Goal: Check status: Check status

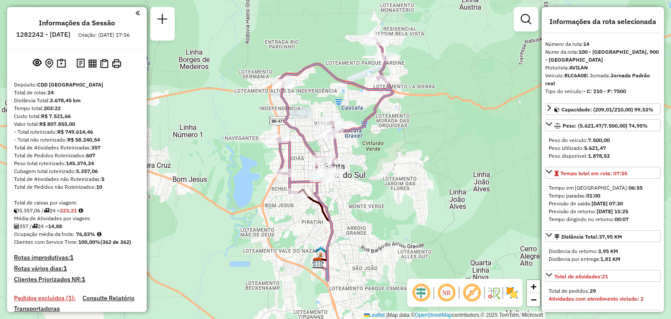
select select "**********"
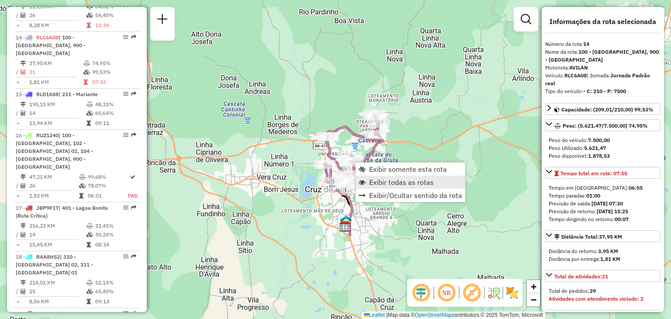
click at [374, 182] on span "Exibir todas as rotas" at bounding box center [401, 182] width 65 height 7
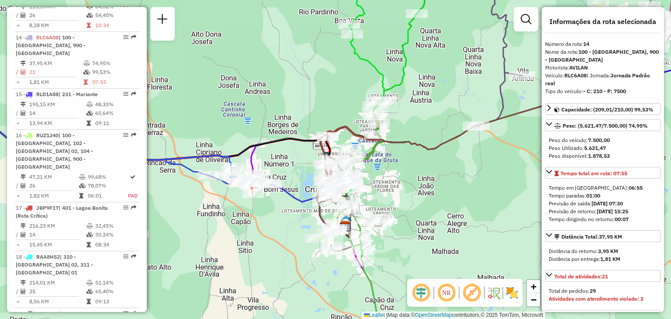
drag, startPoint x: 428, startPoint y: 97, endPoint x: 421, endPoint y: 257, distance: 161.0
click at [421, 257] on div "Janela de atendimento Grade de atendimento Capacidade Transportadoras Veículos …" at bounding box center [335, 159] width 671 height 319
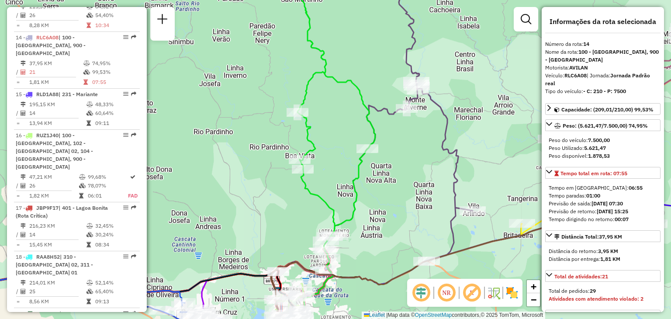
drag, startPoint x: 524, startPoint y: 212, endPoint x: 469, endPoint y: 185, distance: 61.6
click at [470, 180] on div "Janela de atendimento Grade de atendimento Capacidade Transportadoras Veículos …" at bounding box center [335, 159] width 671 height 319
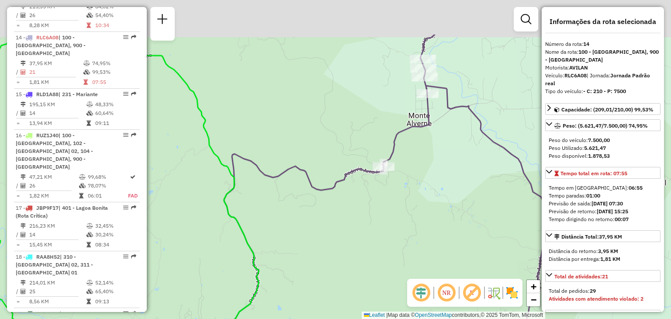
drag, startPoint x: 434, startPoint y: 76, endPoint x: 419, endPoint y: 140, distance: 66.4
click at [418, 150] on div "Janela de atendimento Grade de atendimento Capacidade Transportadoras Veículos …" at bounding box center [335, 159] width 671 height 319
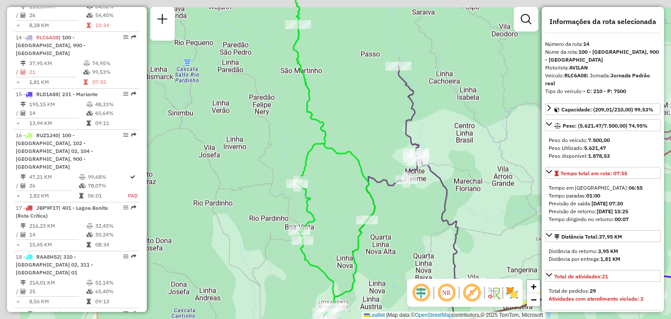
drag, startPoint x: 308, startPoint y: 145, endPoint x: 350, endPoint y: 160, distance: 44.7
click at [349, 161] on div "Janela de atendimento Grade de atendimento Capacidade Transportadoras Veículos …" at bounding box center [335, 159] width 671 height 319
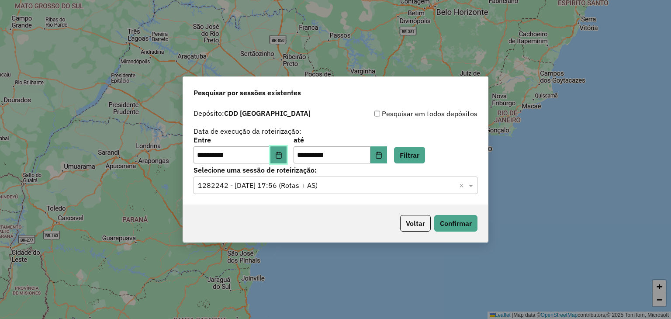
click at [287, 161] on button "Choose Date" at bounding box center [279, 154] width 17 height 17
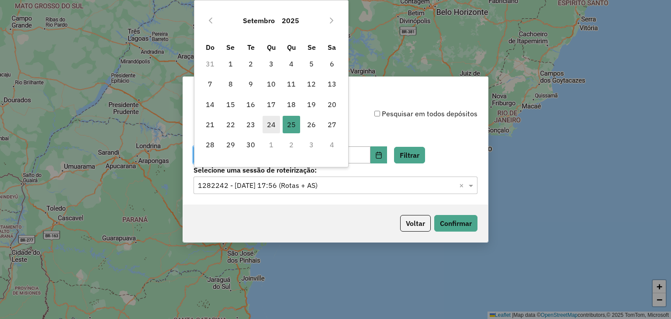
click at [271, 126] on span "24" at bounding box center [271, 124] width 17 height 17
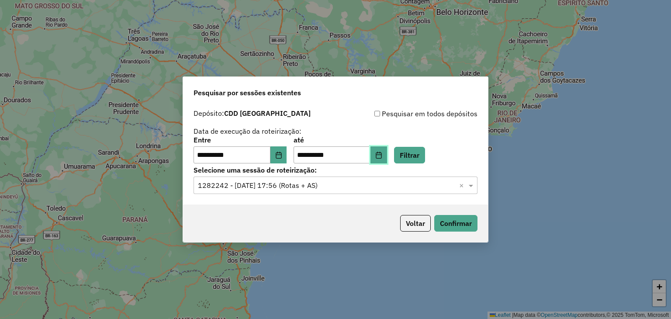
click at [382, 158] on icon "Choose Date" at bounding box center [379, 155] width 6 height 7
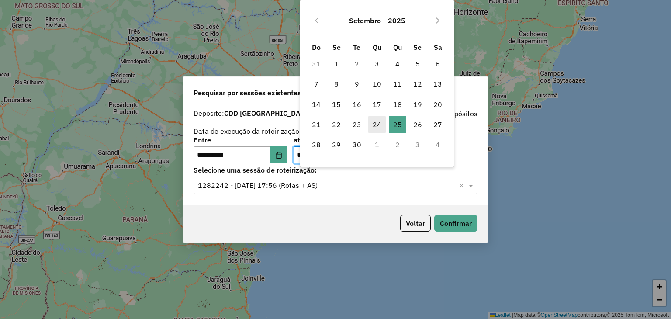
click at [372, 128] on span "24" at bounding box center [376, 124] width 17 height 17
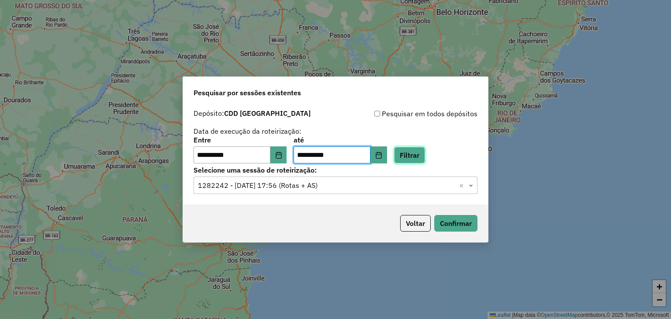
click at [420, 156] on button "Filtrar" at bounding box center [409, 155] width 31 height 17
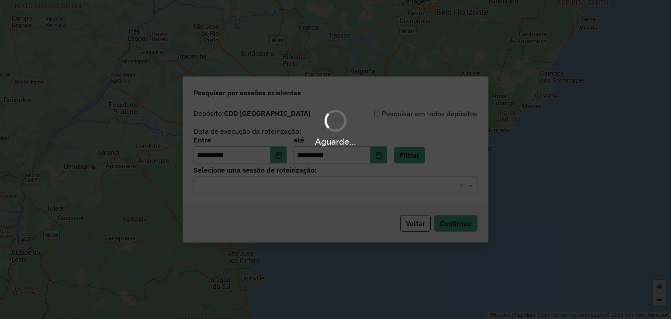
drag, startPoint x: 306, startPoint y: 195, endPoint x: 300, endPoint y: 195, distance: 5.7
click at [305, 195] on div "Aguarde..." at bounding box center [335, 159] width 671 height 319
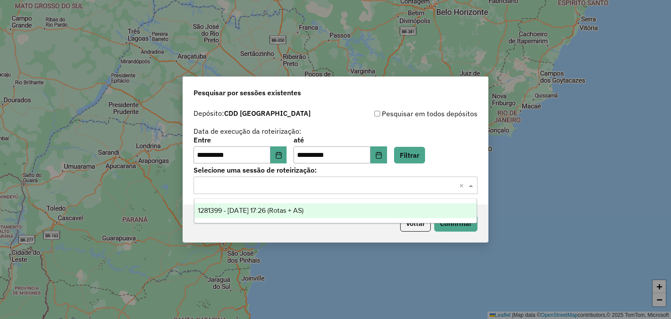
click at [288, 193] on div "Selecione uma sessão × ×" at bounding box center [336, 185] width 284 height 17
drag, startPoint x: 279, startPoint y: 212, endPoint x: 295, endPoint y: 212, distance: 16.6
click at [278, 212] on span "1281399 - 24/09/2025 17:26 (Rotas + AS)" at bounding box center [251, 210] width 106 height 7
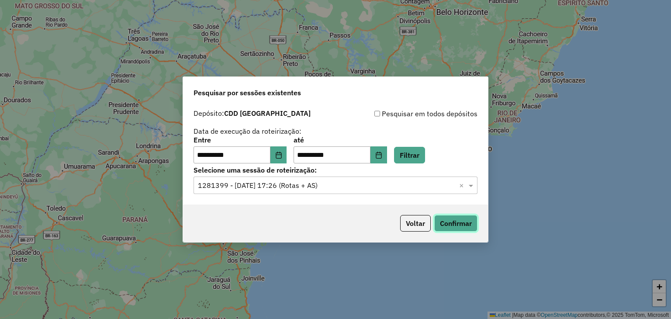
click at [451, 225] on button "Confirmar" at bounding box center [455, 223] width 43 height 17
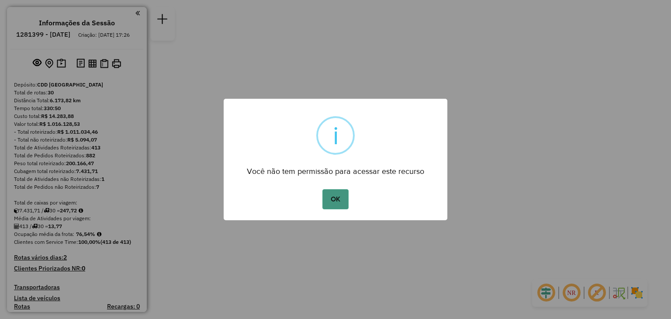
click at [341, 195] on button "OK" at bounding box center [336, 199] width 26 height 20
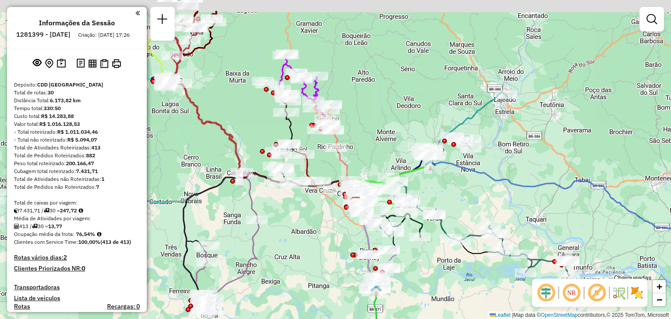
drag, startPoint x: 374, startPoint y: 108, endPoint x: 379, endPoint y: 118, distance: 11.3
click at [379, 118] on div "Janela de atendimento Grade de atendimento Capacidade Transportadoras Veículos …" at bounding box center [335, 159] width 671 height 319
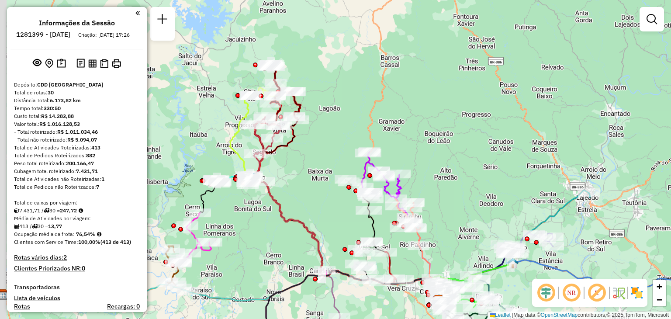
drag, startPoint x: 191, startPoint y: 83, endPoint x: 268, endPoint y: 169, distance: 114.6
click at [269, 173] on div "Rota 7 - Placa JBO0C72 41816477 - 60.632.772 TIAGO FEIBER DA VEIGA Janela de at…" at bounding box center [335, 159] width 671 height 319
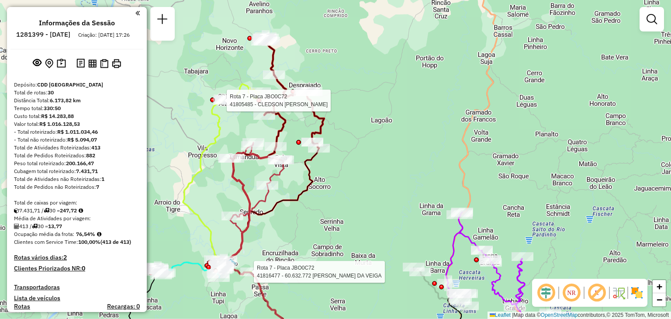
select select "**********"
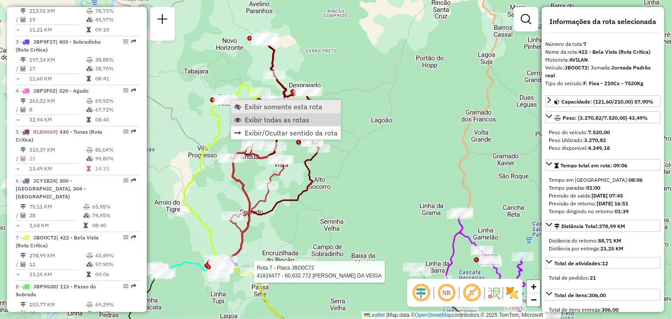
scroll to position [617, 0]
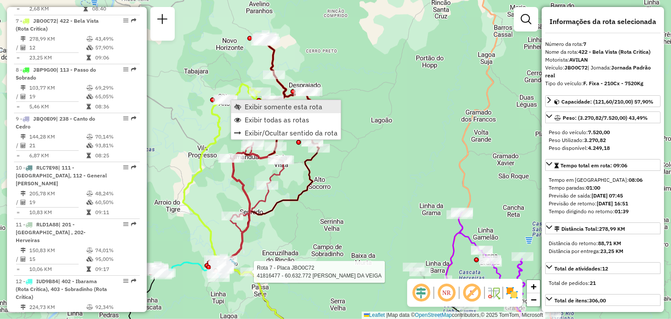
click at [257, 109] on span "Exibir somente esta rota" at bounding box center [284, 106] width 78 height 7
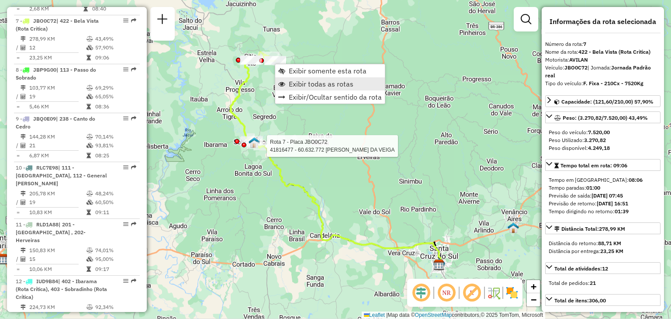
click at [297, 80] on span "Exibir todas as rotas" at bounding box center [321, 83] width 65 height 7
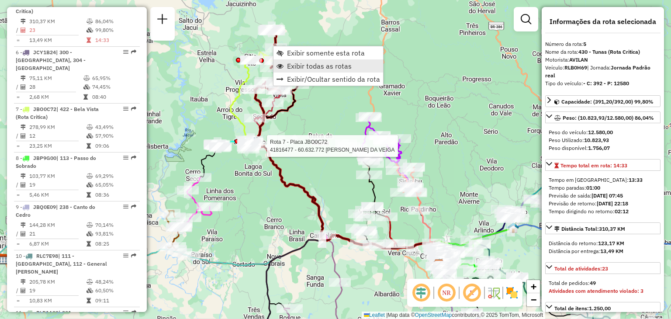
scroll to position [519, 0]
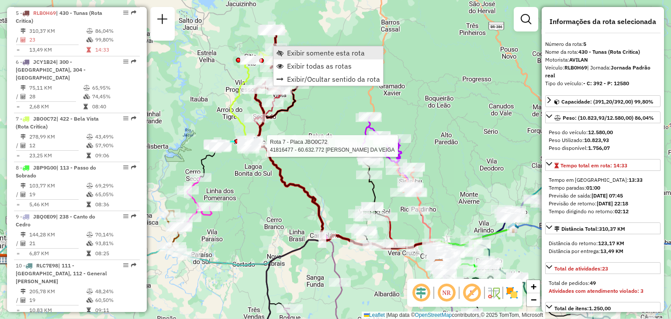
click at [304, 51] on span "Exibir somente esta rota" at bounding box center [326, 52] width 78 height 7
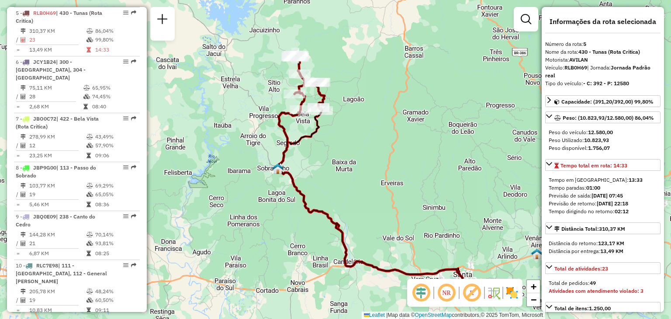
drag, startPoint x: 336, startPoint y: 116, endPoint x: 358, endPoint y: 127, distance: 25.2
click at [358, 127] on div "Janela de atendimento Grade de atendimento Capacidade Transportadoras Veículos …" at bounding box center [335, 159] width 671 height 319
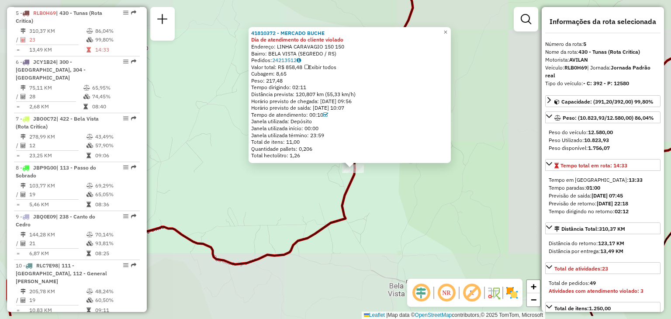
drag, startPoint x: 400, startPoint y: 230, endPoint x: 383, endPoint y: 194, distance: 39.7
click at [383, 195] on div "41810372 - MERCADO BUCHE Dia de atendimento do cliente violado Endereço: LINHA …" at bounding box center [335, 159] width 671 height 319
